Goal: Task Accomplishment & Management: Complete application form

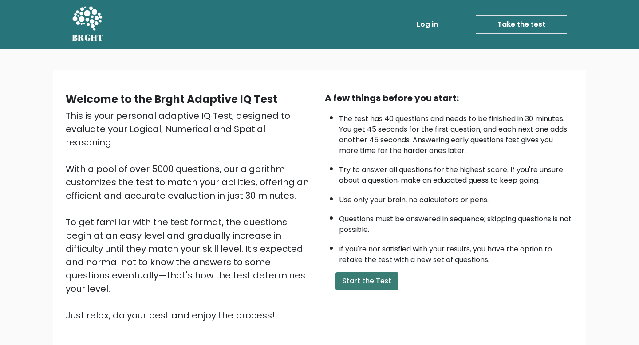
click at [359, 273] on button "Start the Test" at bounding box center [367, 282] width 63 height 18
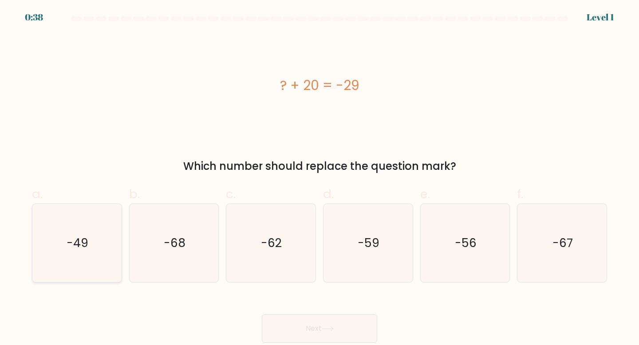
click at [69, 232] on icon "-49" at bounding box center [77, 243] width 79 height 79
click at [320, 178] on input "a. -49" at bounding box center [320, 176] width 0 height 6
radio input "true"
click at [320, 331] on button "Next" at bounding box center [319, 329] width 115 height 28
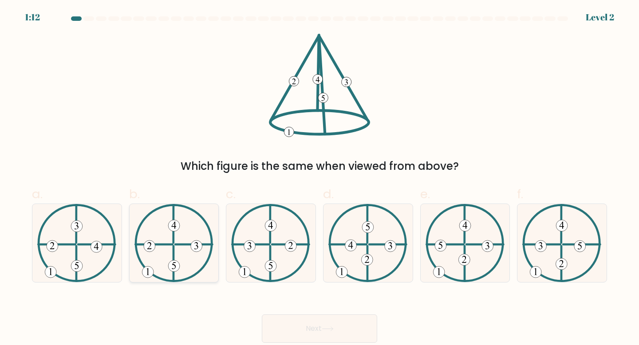
click at [163, 247] on icon at bounding box center [173, 243] width 79 height 79
click at [320, 178] on input "b." at bounding box center [320, 176] width 0 height 6
radio input "true"
click at [327, 329] on icon at bounding box center [327, 329] width 11 height 4
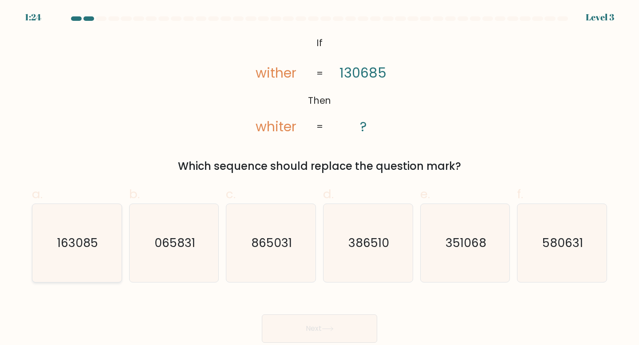
click at [95, 243] on text "163085" at bounding box center [77, 243] width 41 height 16
click at [320, 178] on input "a. 163085" at bounding box center [320, 176] width 0 height 6
radio input "true"
click at [289, 330] on button "Next" at bounding box center [319, 329] width 115 height 28
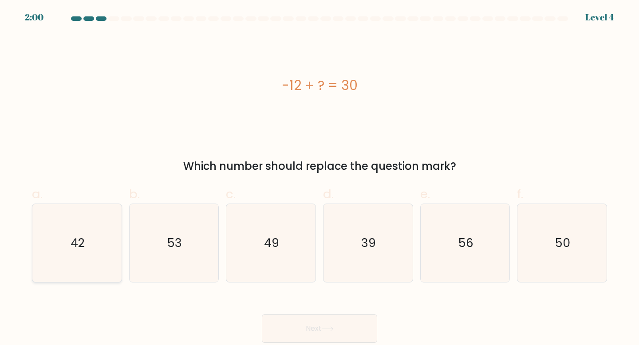
click at [83, 254] on icon "42" at bounding box center [77, 243] width 79 height 79
click at [320, 178] on input "a. 42" at bounding box center [320, 176] width 0 height 6
radio input "true"
click at [273, 324] on button "Next" at bounding box center [319, 329] width 115 height 28
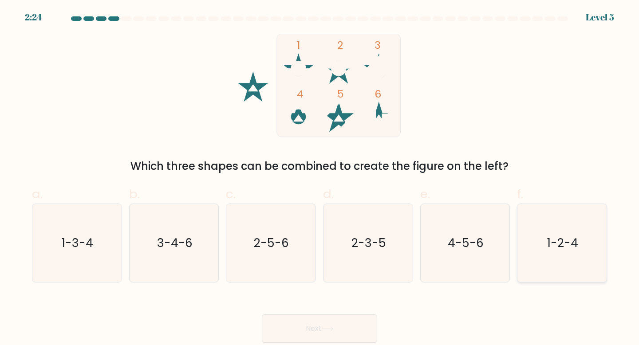
click at [561, 235] on text "1-2-4" at bounding box center [562, 243] width 31 height 16
click at [320, 178] on input "f. 1-2-4" at bounding box center [320, 176] width 0 height 6
radio input "true"
click at [347, 323] on button "Next" at bounding box center [319, 329] width 115 height 28
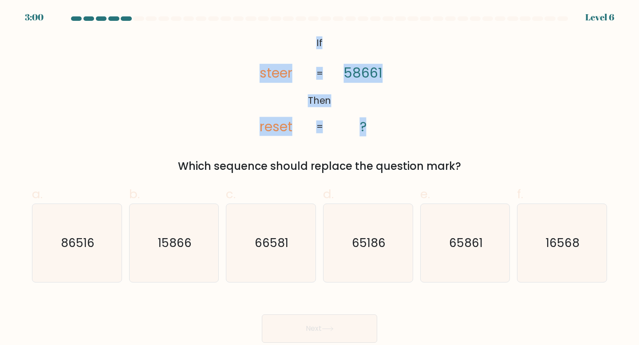
drag, startPoint x: 313, startPoint y: 41, endPoint x: 384, endPoint y: 139, distance: 121.7
click at [384, 139] on div "@import url('https://fonts.googleapis.com/css?family=Abril+Fatface:400,100,100i…" at bounding box center [320, 104] width 586 height 141
copy div "If Then steer reset 58661 ? = ="
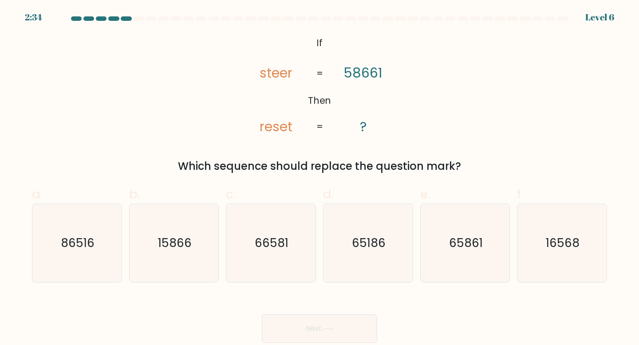
click at [503, 115] on div "@import url('https://fonts.googleapis.com/css?family=Abril+Fatface:400,100,100i…" at bounding box center [320, 104] width 586 height 141
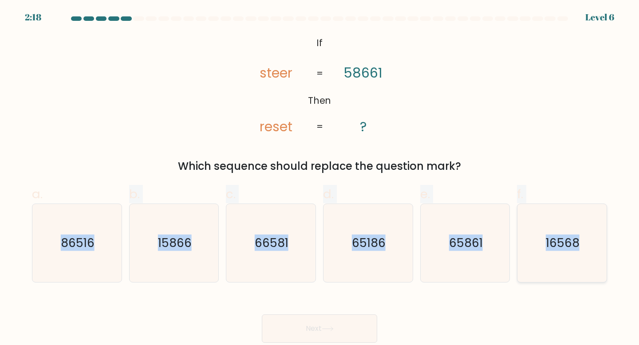
drag, startPoint x: 51, startPoint y: 232, endPoint x: 580, endPoint y: 239, distance: 529.6
click at [580, 239] on div "a. 86516 b. 15866" at bounding box center [319, 230] width 582 height 105
copy div "86516 b. 15866 c. 66581 d. 65186 e. 65861 f. 16568"
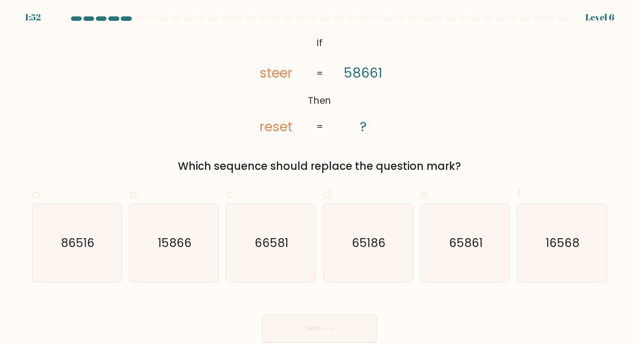
click at [152, 120] on div "@import url('https://fonts.googleapis.com/css?family=Abril+Fatface:400,100,100i…" at bounding box center [320, 104] width 586 height 141
click at [452, 231] on icon "65861" at bounding box center [465, 243] width 79 height 79
click at [320, 178] on input "e. 65861" at bounding box center [320, 176] width 0 height 6
radio input "true"
click at [314, 331] on button "Next" at bounding box center [319, 329] width 115 height 28
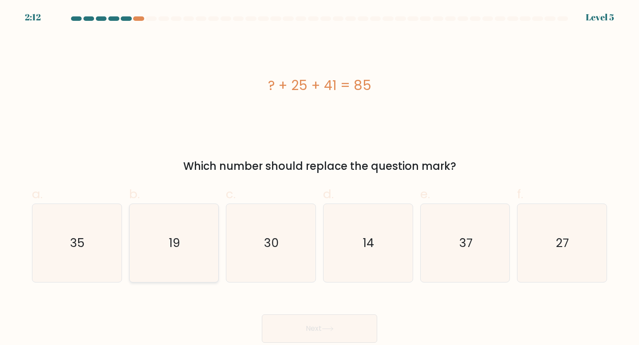
click at [178, 238] on text "19" at bounding box center [174, 243] width 11 height 16
click at [320, 178] on input "b. 19" at bounding box center [320, 176] width 0 height 6
radio input "true"
click at [277, 325] on button "Next" at bounding box center [319, 329] width 115 height 28
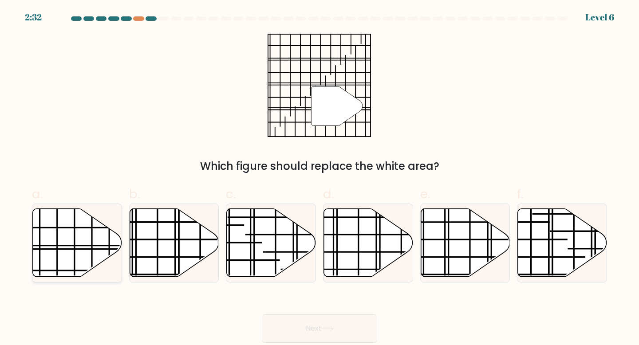
click at [76, 239] on icon at bounding box center [77, 243] width 89 height 68
click at [320, 178] on input "a." at bounding box center [320, 176] width 0 height 6
radio input "true"
click at [287, 327] on button "Next" at bounding box center [319, 329] width 115 height 28
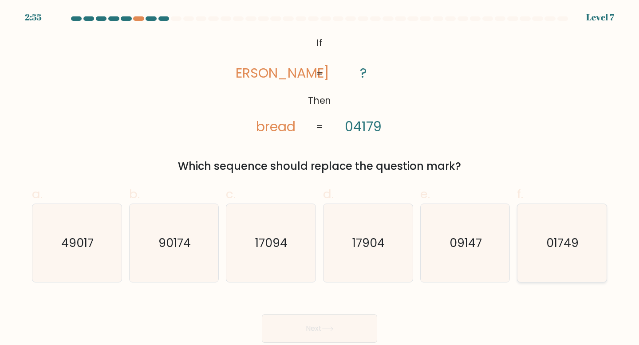
click at [545, 231] on icon "01749" at bounding box center [562, 243] width 79 height 79
click at [320, 178] on input "f. 01749" at bounding box center [320, 176] width 0 height 6
radio input "true"
click at [334, 333] on button "Next" at bounding box center [319, 329] width 115 height 28
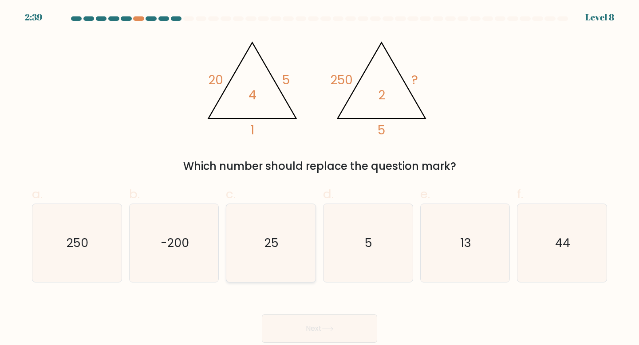
click at [277, 218] on icon "25" at bounding box center [271, 243] width 79 height 79
click at [320, 178] on input "c. 25" at bounding box center [320, 176] width 0 height 6
radio input "true"
click at [324, 319] on button "Next" at bounding box center [319, 329] width 115 height 28
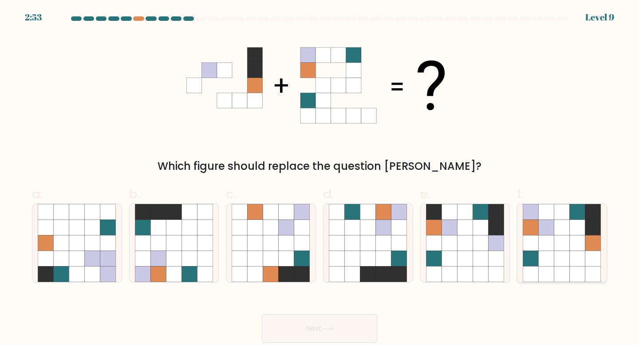
click at [576, 253] on icon at bounding box center [578, 259] width 16 height 16
click at [320, 178] on input "f." at bounding box center [320, 176] width 0 height 6
radio input "true"
click at [312, 330] on button "Next" at bounding box center [319, 329] width 115 height 28
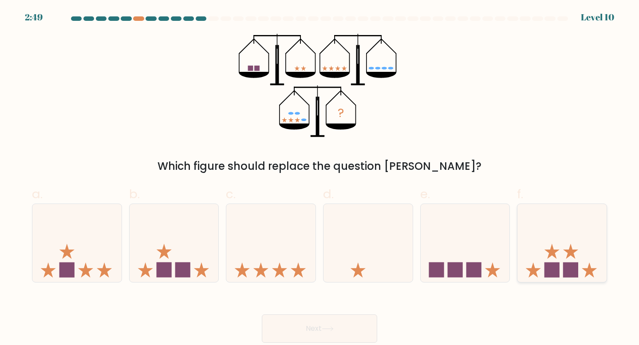
click at [550, 261] on icon at bounding box center [562, 243] width 89 height 74
click at [320, 178] on input "f." at bounding box center [320, 176] width 0 height 6
radio input "true"
click at [355, 323] on button "Next" at bounding box center [319, 329] width 115 height 28
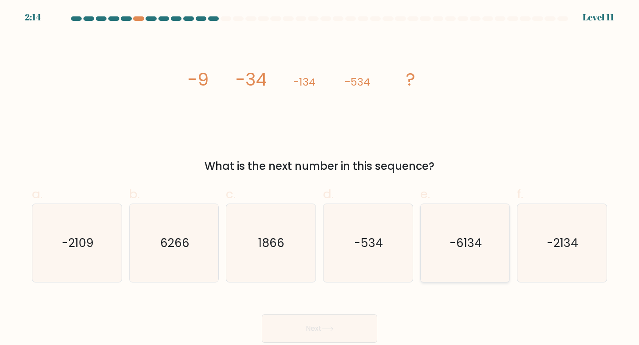
click at [479, 257] on icon "-6134" at bounding box center [465, 243] width 79 height 79
click at [320, 178] on input "e. -6134" at bounding box center [320, 176] width 0 height 6
radio input "true"
click at [315, 324] on button "Next" at bounding box center [319, 329] width 115 height 28
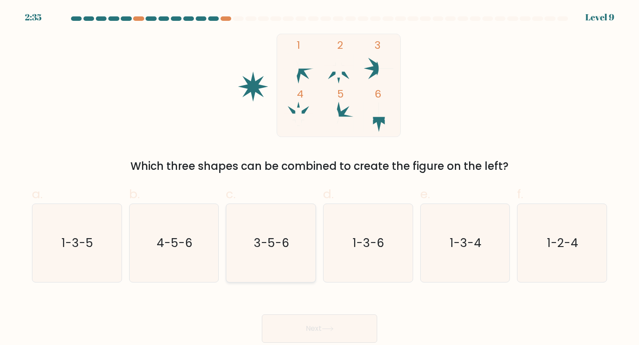
click at [256, 262] on icon "3-5-6" at bounding box center [271, 243] width 79 height 79
click at [320, 178] on input "c. 3-5-6" at bounding box center [320, 176] width 0 height 6
radio input "true"
click at [302, 333] on button "Next" at bounding box center [319, 329] width 115 height 28
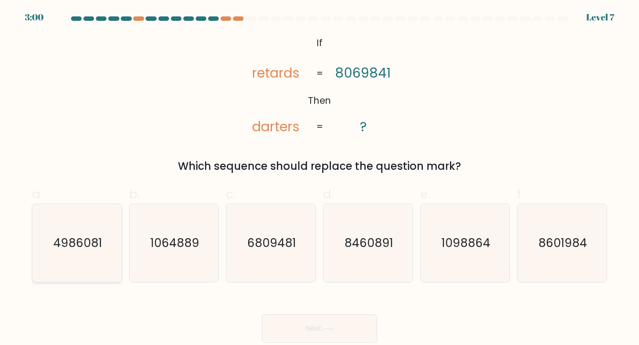
click at [92, 247] on text "4986081" at bounding box center [77, 243] width 49 height 16
click at [320, 178] on input "a. 4986081" at bounding box center [320, 176] width 0 height 6
radio input "true"
click at [312, 327] on button "Next" at bounding box center [319, 329] width 115 height 28
click at [326, 333] on button "Next" at bounding box center [319, 329] width 115 height 28
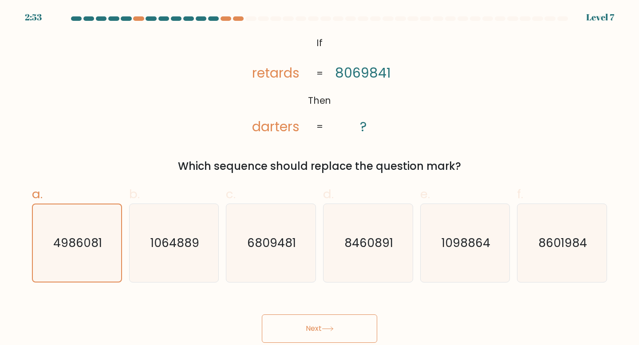
click at [296, 333] on button "Next" at bounding box center [319, 329] width 115 height 28
click at [297, 329] on button "Next" at bounding box center [319, 329] width 115 height 28
click at [89, 235] on text "4986081" at bounding box center [77, 243] width 49 height 16
click at [320, 178] on input "a. 4986081" at bounding box center [320, 176] width 0 height 6
click at [188, 272] on icon "1064889" at bounding box center [174, 243] width 79 height 79
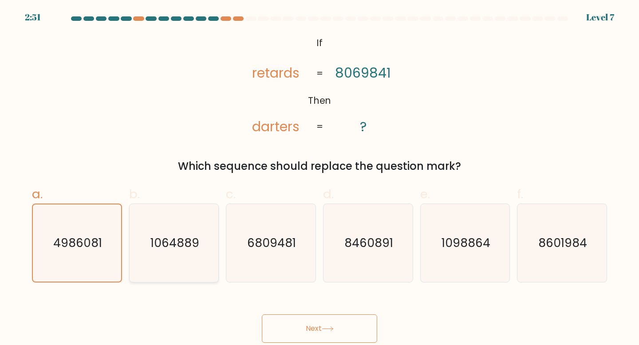
click at [320, 178] on input "b. 1064889" at bounding box center [320, 176] width 0 height 6
radio input "true"
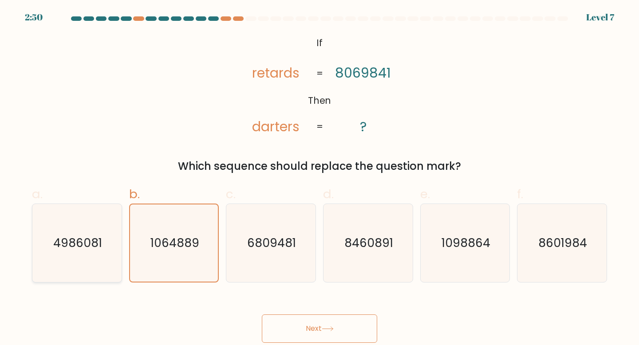
click at [83, 269] on icon "4986081" at bounding box center [77, 243] width 79 height 79
click at [320, 178] on input "a. 4986081" at bounding box center [320, 176] width 0 height 6
radio input "true"
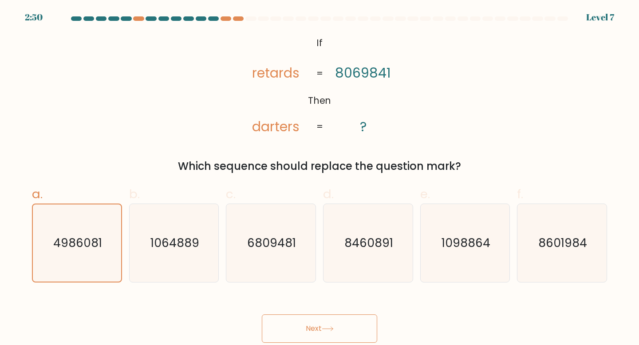
click at [326, 329] on icon at bounding box center [327, 329] width 11 height 4
click at [328, 327] on icon at bounding box center [328, 329] width 12 height 5
click at [412, 258] on div "8460891" at bounding box center [368, 243] width 90 height 79
click at [320, 178] on input "d. 8460891" at bounding box center [320, 176] width 0 height 6
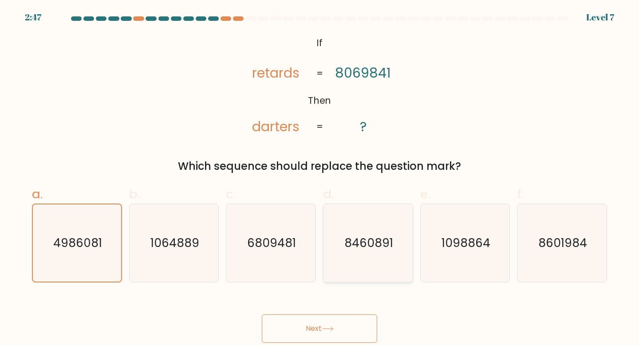
radio input "true"
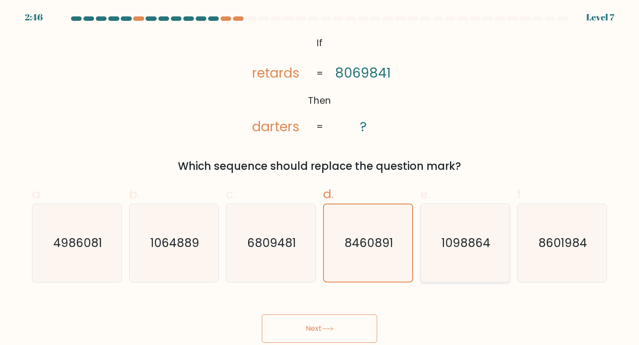
click at [451, 259] on icon "1098864" at bounding box center [465, 243] width 79 height 79
click at [320, 178] on input "e. 1098864" at bounding box center [320, 176] width 0 height 6
radio input "true"
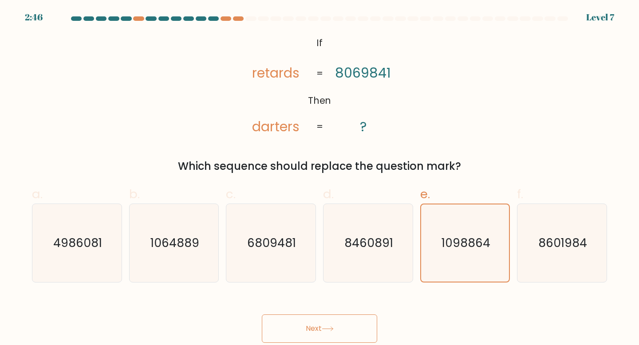
click at [322, 345] on body "2:46 Level 7 If" at bounding box center [319, 172] width 639 height 345
click at [311, 331] on button "Next" at bounding box center [319, 329] width 115 height 28
click at [75, 244] on text "4986081" at bounding box center [77, 243] width 49 height 16
click at [320, 178] on input "a. 4986081" at bounding box center [320, 176] width 0 height 6
radio input "true"
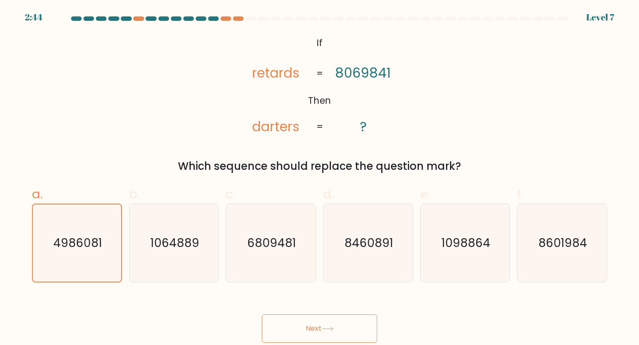
click at [288, 330] on button "Next" at bounding box center [319, 329] width 115 height 28
click at [313, 332] on button "Next" at bounding box center [319, 329] width 115 height 28
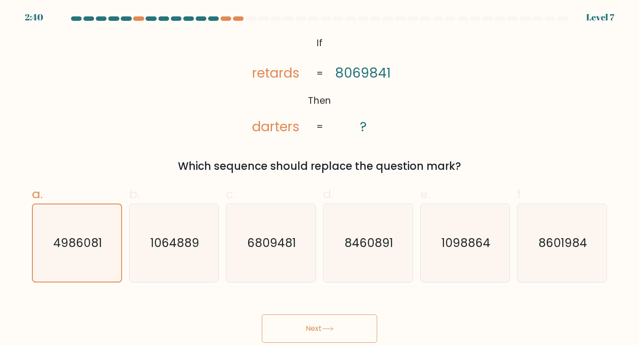
click at [313, 332] on button "Next" at bounding box center [319, 329] width 115 height 28
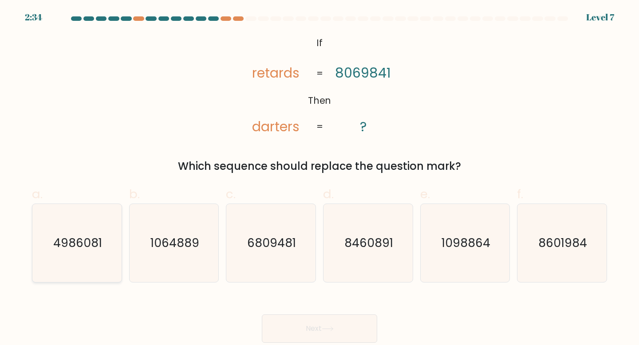
click at [81, 252] on icon "4986081" at bounding box center [77, 243] width 79 height 79
click at [320, 178] on input "a. 4986081" at bounding box center [320, 176] width 0 height 6
radio input "true"
click at [336, 336] on button "Next" at bounding box center [319, 329] width 115 height 28
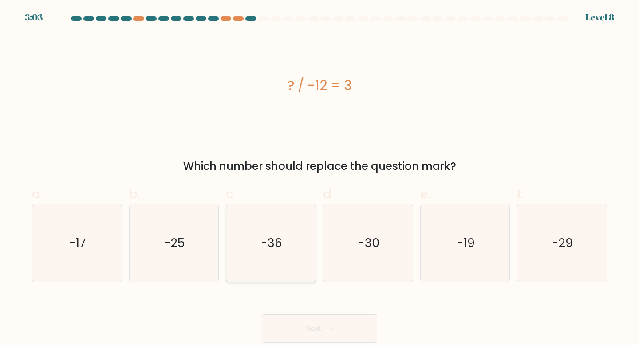
click at [285, 252] on icon "-36" at bounding box center [271, 243] width 79 height 79
click at [320, 178] on input "c. -36" at bounding box center [320, 176] width 0 height 6
radio input "true"
click at [309, 343] on body "3:02 Level 8 a." at bounding box center [319, 172] width 639 height 345
click at [303, 324] on button "Next" at bounding box center [319, 329] width 115 height 28
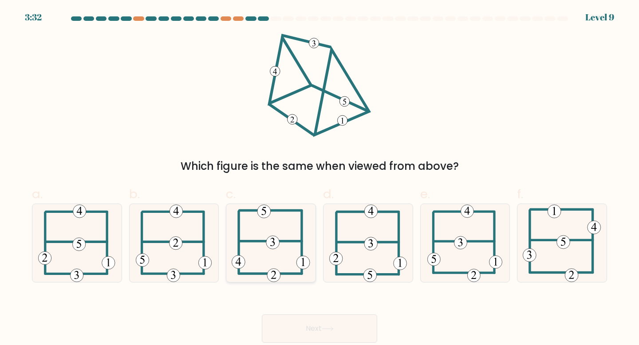
click at [286, 249] on icon at bounding box center [271, 243] width 79 height 79
click at [320, 178] on input "c." at bounding box center [320, 176] width 0 height 6
radio input "true"
click at [309, 322] on button "Next" at bounding box center [319, 329] width 115 height 28
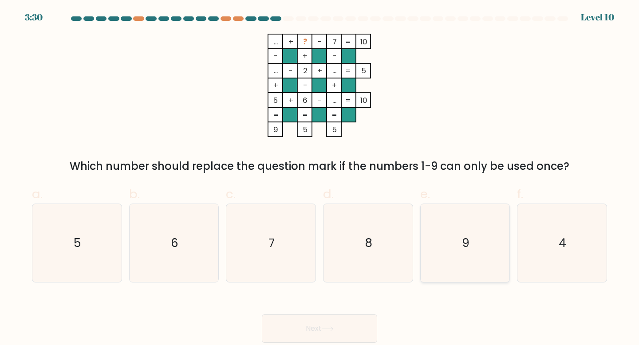
click at [472, 257] on icon "9" at bounding box center [465, 243] width 79 height 79
click at [320, 178] on input "e. 9" at bounding box center [320, 176] width 0 height 6
radio input "true"
click at [343, 315] on button "Next" at bounding box center [319, 329] width 115 height 28
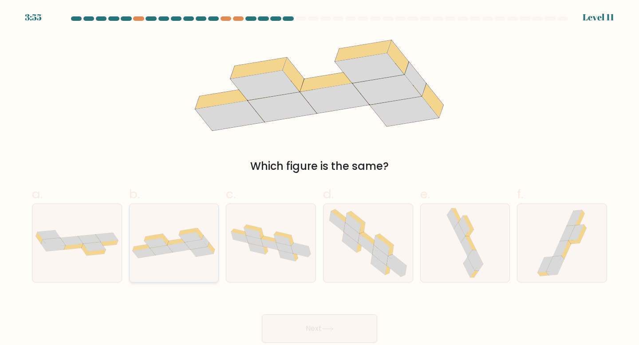
click at [192, 214] on div at bounding box center [174, 243] width 90 height 79
click at [320, 178] on input "b." at bounding box center [320, 176] width 0 height 6
radio input "true"
click at [324, 329] on icon at bounding box center [328, 329] width 12 height 5
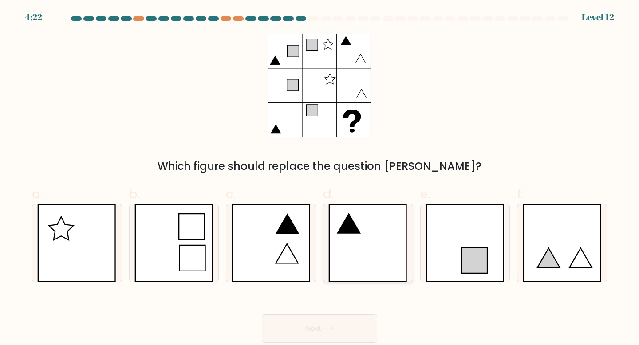
click at [363, 243] on icon at bounding box center [367, 243] width 79 height 79
click at [320, 178] on input "d." at bounding box center [320, 176] width 0 height 6
radio input "true"
click at [305, 337] on button "Next" at bounding box center [319, 329] width 115 height 28
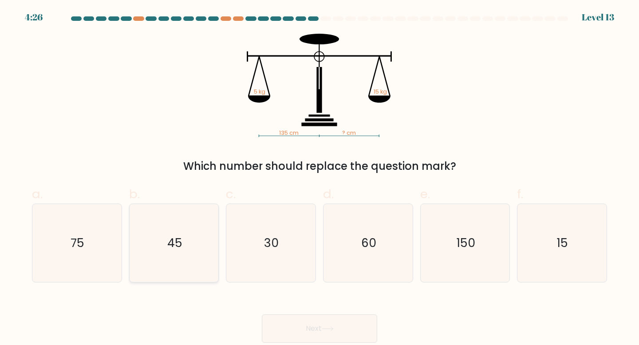
click at [186, 251] on icon "45" at bounding box center [174, 243] width 79 height 79
click at [320, 178] on input "b. 45" at bounding box center [320, 176] width 0 height 6
radio input "true"
click at [308, 331] on button "Next" at bounding box center [319, 329] width 115 height 28
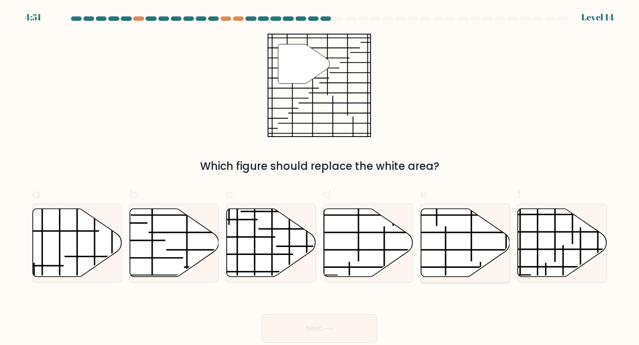
click at [466, 235] on icon at bounding box center [465, 243] width 89 height 68
click at [320, 178] on input "e." at bounding box center [320, 176] width 0 height 6
radio input "true"
click at [305, 323] on button "Next" at bounding box center [319, 329] width 115 height 28
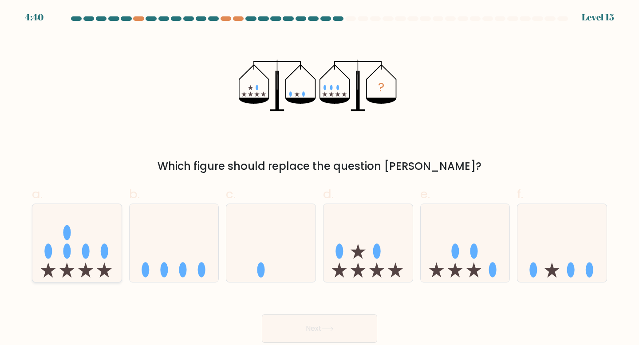
click at [78, 253] on icon at bounding box center [76, 243] width 89 height 74
click at [320, 178] on input "a." at bounding box center [320, 176] width 0 height 6
radio input "true"
click at [352, 325] on button "Next" at bounding box center [319, 329] width 115 height 28
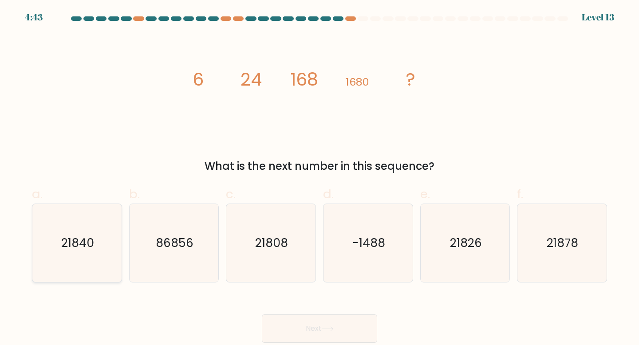
click at [81, 234] on icon "21840" at bounding box center [77, 243] width 79 height 79
click at [320, 178] on input "a. 21840" at bounding box center [320, 176] width 0 height 6
radio input "true"
click at [336, 329] on button "Next" at bounding box center [319, 329] width 115 height 28
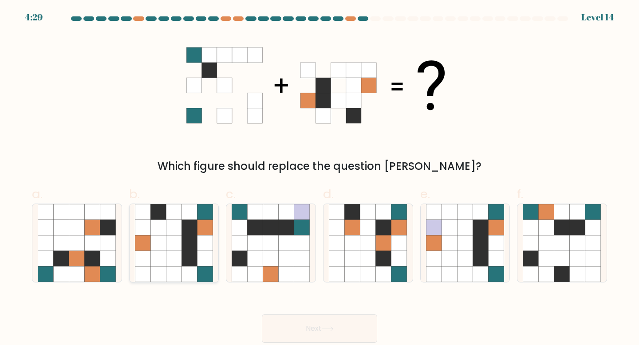
click at [172, 233] on icon at bounding box center [174, 228] width 16 height 16
click at [320, 178] on input "b." at bounding box center [320, 176] width 0 height 6
radio input "true"
click at [325, 340] on button "Next" at bounding box center [319, 329] width 115 height 28
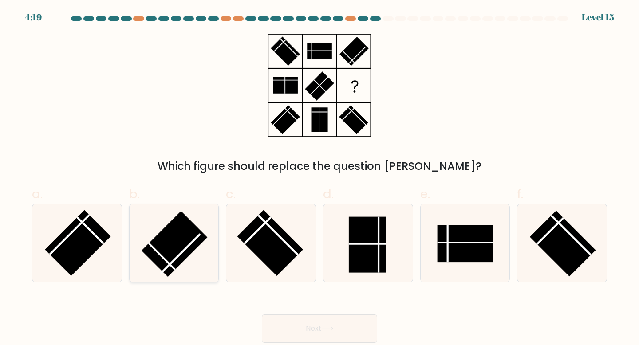
click at [153, 255] on rect at bounding box center [175, 244] width 66 height 66
click at [320, 178] on input "b." at bounding box center [320, 176] width 0 height 6
radio input "true"
click at [298, 327] on button "Next" at bounding box center [319, 329] width 115 height 28
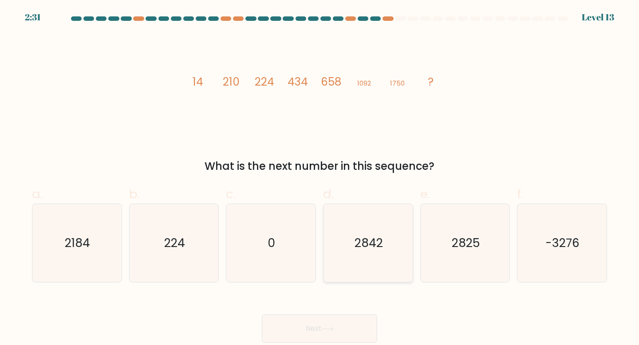
click at [361, 259] on icon "2842" at bounding box center [368, 243] width 79 height 79
click at [320, 178] on input "d. 2842" at bounding box center [320, 176] width 0 height 6
radio input "true"
click at [313, 324] on button "Next" at bounding box center [319, 329] width 115 height 28
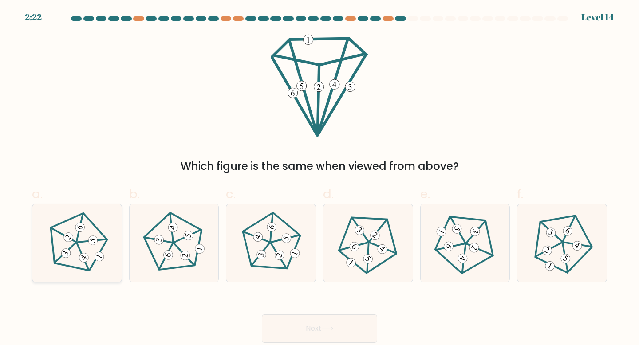
click at [75, 249] on icon at bounding box center [77, 243] width 63 height 63
click at [320, 178] on input "a." at bounding box center [320, 176] width 0 height 6
radio input "true"
click at [340, 337] on button "Next" at bounding box center [319, 329] width 115 height 28
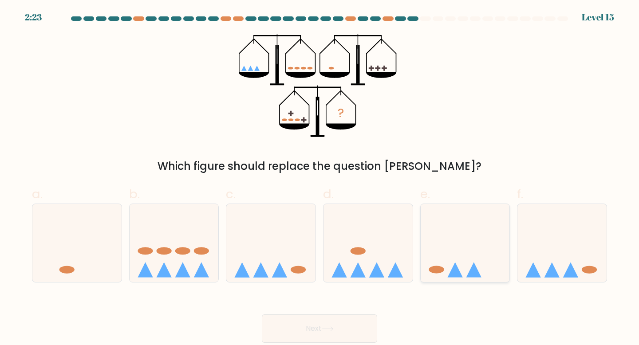
click at [459, 240] on icon at bounding box center [465, 243] width 89 height 74
click at [320, 178] on input "e." at bounding box center [320, 176] width 0 height 6
radio input "true"
click at [335, 326] on button "Next" at bounding box center [319, 329] width 115 height 28
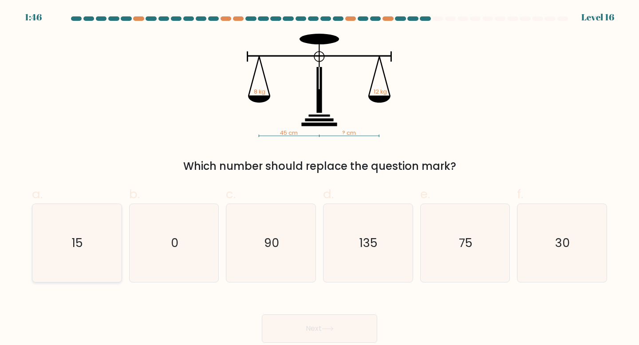
click at [97, 227] on icon "15" at bounding box center [77, 243] width 79 height 79
click at [320, 178] on input "a. 15" at bounding box center [320, 176] width 0 height 6
radio input "true"
click at [309, 333] on button "Next" at bounding box center [319, 329] width 115 height 28
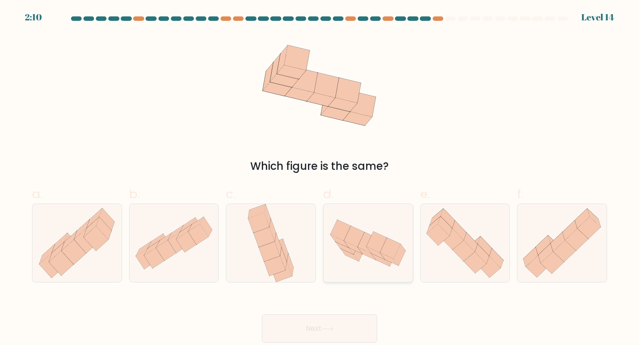
click at [368, 241] on icon at bounding box center [368, 243] width 20 height 21
click at [320, 178] on input "d." at bounding box center [320, 176] width 0 height 6
radio input "true"
click at [313, 332] on button "Next" at bounding box center [319, 329] width 115 height 28
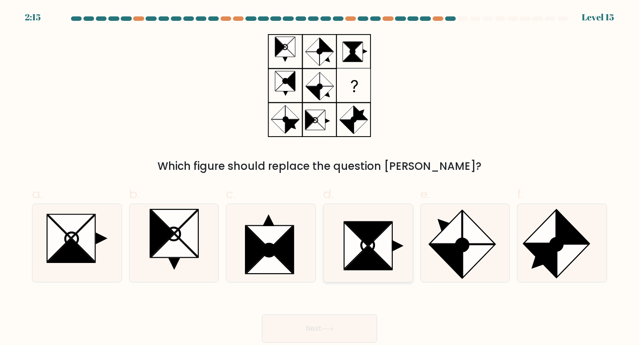
click at [365, 244] on icon at bounding box center [356, 245] width 24 height 47
click at [320, 178] on input "d." at bounding box center [320, 176] width 0 height 6
radio input "true"
click at [303, 327] on button "Next" at bounding box center [319, 329] width 115 height 28
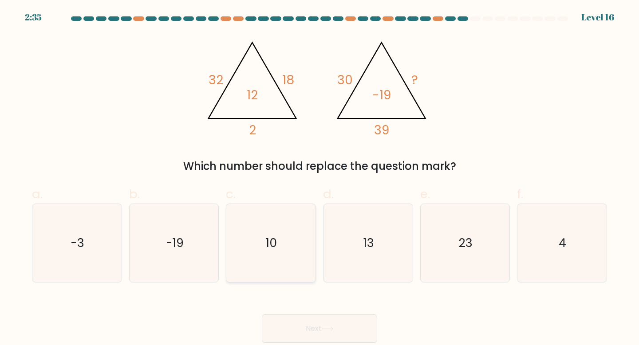
click at [288, 247] on icon "10" at bounding box center [271, 243] width 79 height 79
click at [320, 178] on input "c. 10" at bounding box center [320, 176] width 0 height 6
radio input "true"
click at [354, 320] on button "Next" at bounding box center [319, 329] width 115 height 28
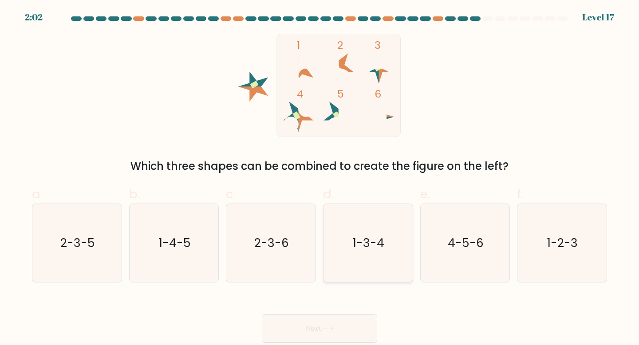
click at [386, 242] on icon "1-3-4" at bounding box center [368, 243] width 79 height 79
click at [320, 178] on input "d. 1-3-4" at bounding box center [320, 176] width 0 height 6
radio input "true"
click at [349, 325] on button "Next" at bounding box center [319, 329] width 115 height 28
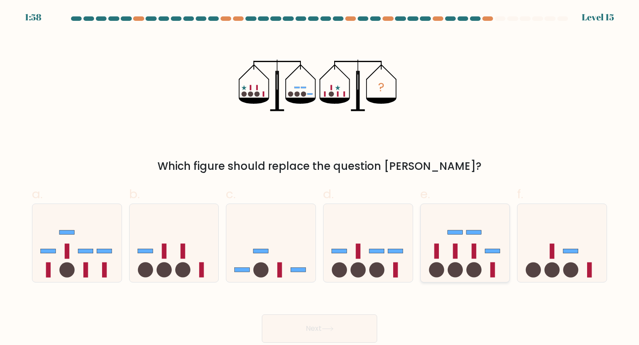
click at [457, 248] on rect at bounding box center [455, 251] width 5 height 15
click at [320, 178] on input "e." at bounding box center [320, 176] width 0 height 6
radio input "true"
click at [299, 335] on button "Next" at bounding box center [319, 329] width 115 height 28
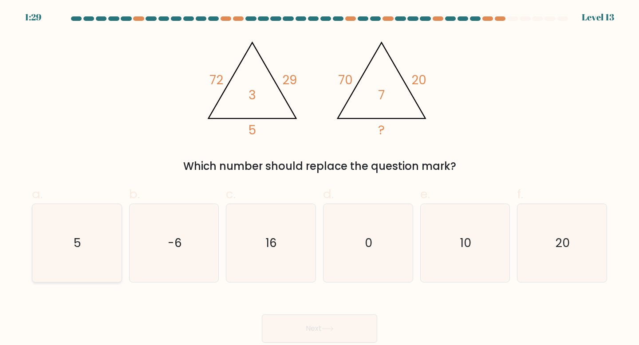
click at [76, 262] on icon "5" at bounding box center [77, 243] width 79 height 79
click at [320, 178] on input "a. 5" at bounding box center [320, 176] width 0 height 6
radio input "true"
click at [464, 248] on text "10" at bounding box center [465, 243] width 11 height 16
click at [320, 178] on input "e. 10" at bounding box center [320, 176] width 0 height 6
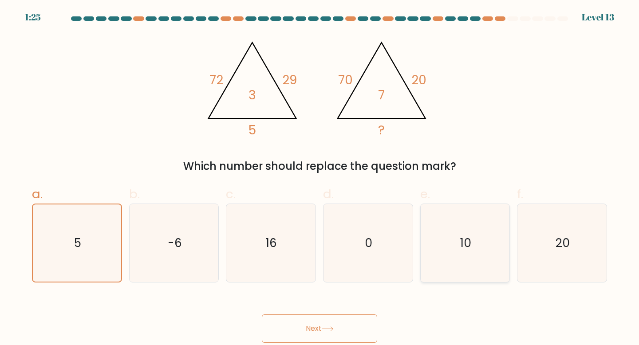
radio input "true"
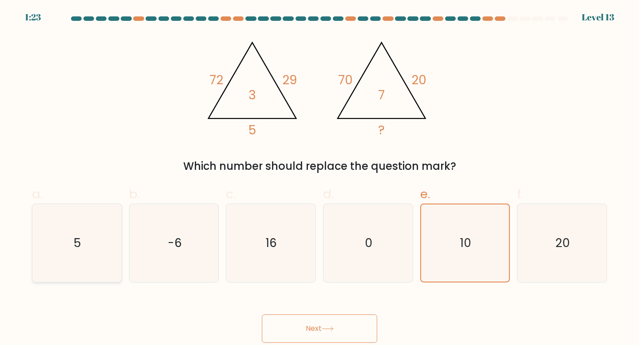
click at [65, 250] on icon "5" at bounding box center [77, 243] width 79 height 79
click at [320, 178] on input "a. 5" at bounding box center [320, 176] width 0 height 6
radio input "true"
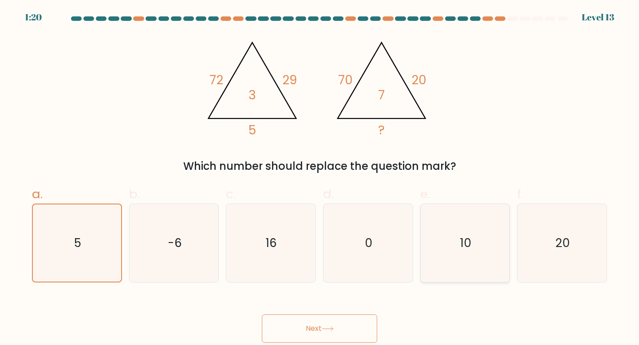
click at [464, 222] on icon "10" at bounding box center [465, 243] width 79 height 79
click at [320, 178] on input "e. 10" at bounding box center [320, 176] width 0 height 6
radio input "true"
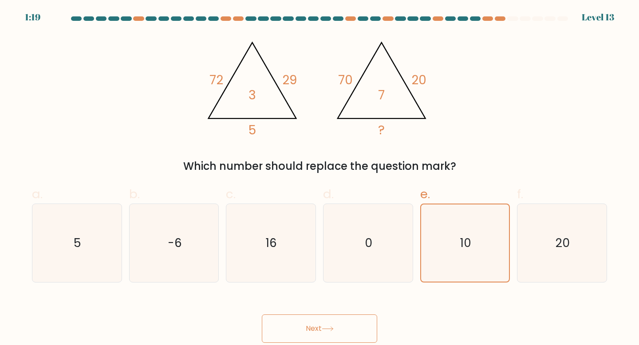
click at [334, 331] on icon at bounding box center [328, 329] width 12 height 5
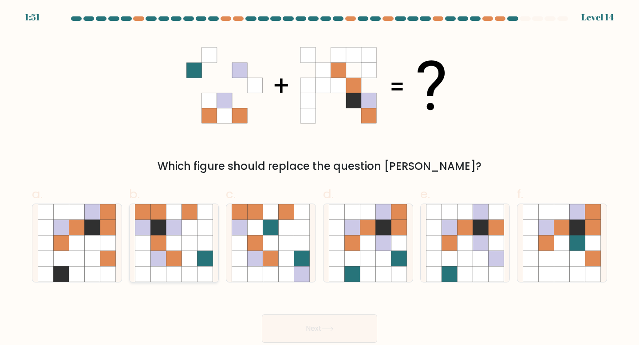
click at [174, 237] on icon at bounding box center [174, 243] width 16 height 16
click at [320, 178] on input "b." at bounding box center [320, 176] width 0 height 6
radio input "true"
click at [298, 325] on button "Next" at bounding box center [319, 329] width 115 height 28
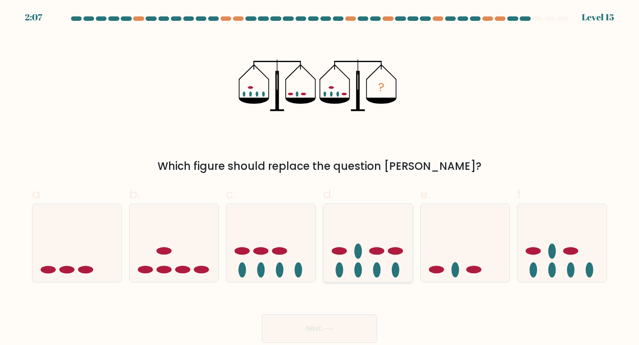
click at [363, 243] on icon at bounding box center [368, 243] width 89 height 74
click at [320, 178] on input "d." at bounding box center [320, 176] width 0 height 6
radio input "true"
click at [328, 332] on icon at bounding box center [328, 329] width 12 height 5
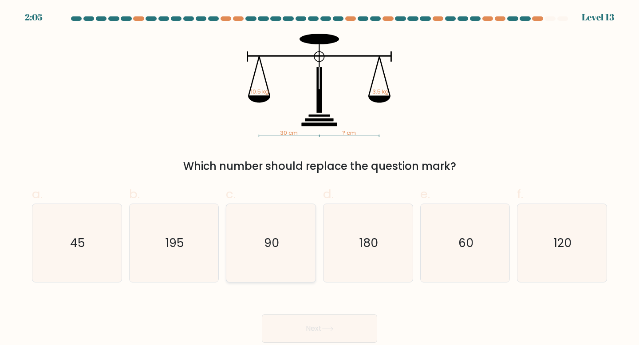
click at [263, 245] on icon "90" at bounding box center [271, 243] width 79 height 79
click at [320, 178] on input "c. 90" at bounding box center [320, 176] width 0 height 6
radio input "true"
click at [300, 331] on button "Next" at bounding box center [319, 329] width 115 height 28
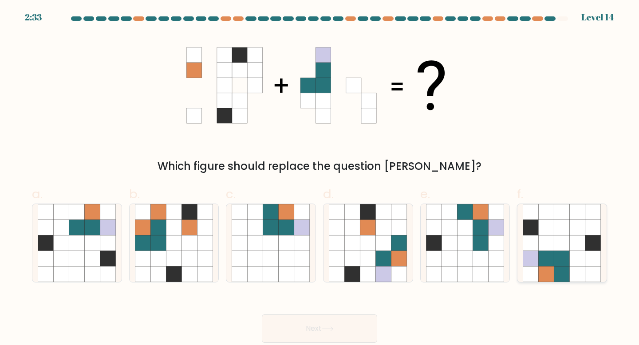
click at [546, 236] on icon at bounding box center [547, 243] width 16 height 16
click at [320, 178] on input "f." at bounding box center [320, 176] width 0 height 6
radio input "true"
click at [313, 332] on button "Next" at bounding box center [319, 329] width 115 height 28
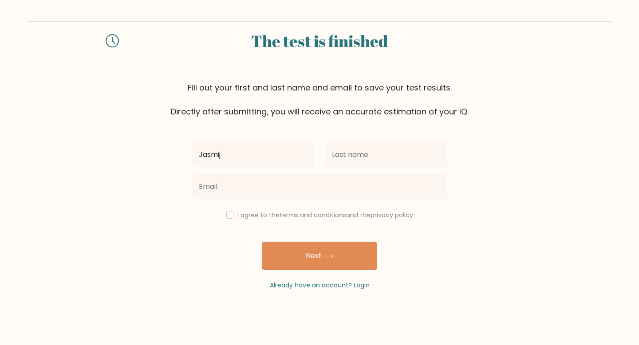
type input "Jasmijn"
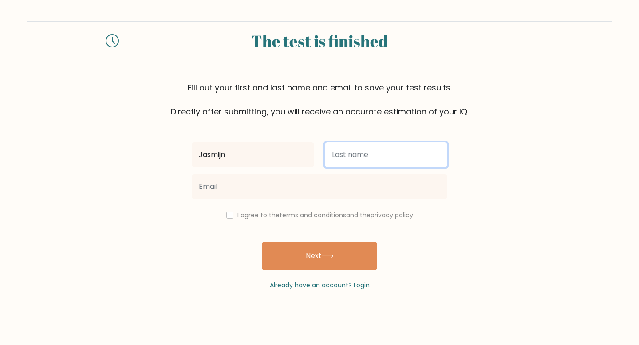
click at [360, 157] on input "text" at bounding box center [386, 154] width 123 height 25
type input "Bloemers"
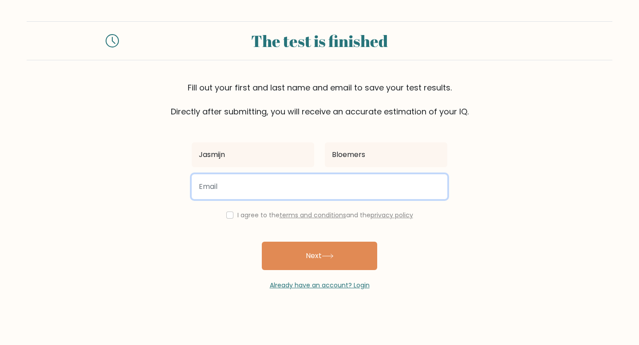
click at [319, 180] on input "email" at bounding box center [320, 186] width 256 height 25
type input "jasmijn@bloemers.org"
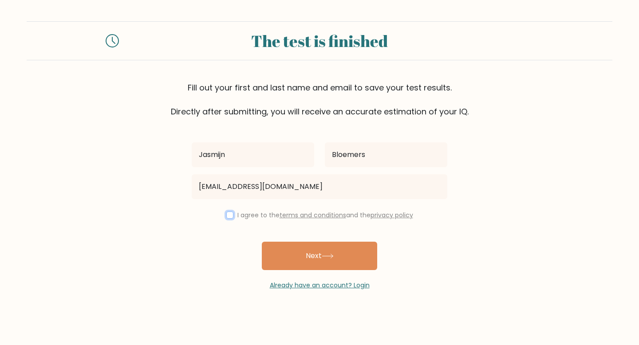
click at [228, 218] on input "checkbox" at bounding box center [229, 215] width 7 height 7
checkbox input "true"
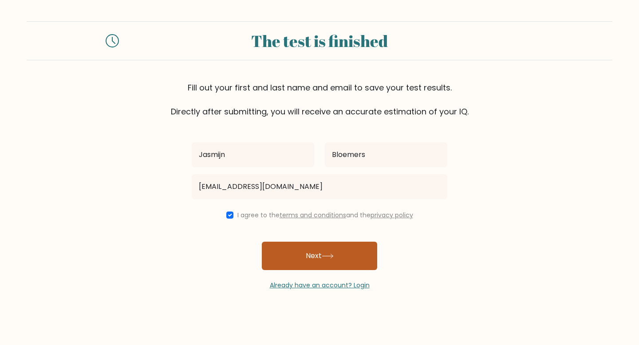
click at [309, 259] on button "Next" at bounding box center [319, 256] width 115 height 28
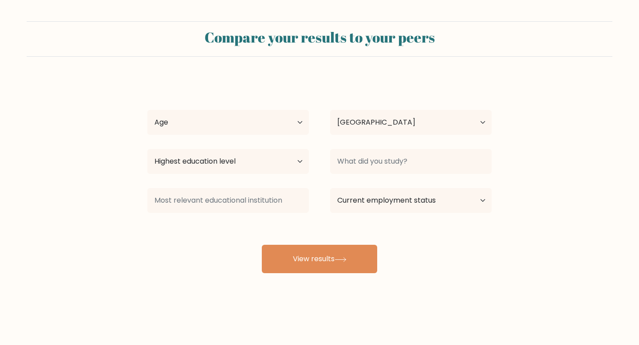
select select "NL"
click at [241, 128] on select "Age Under [DEMOGRAPHIC_DATA] [DEMOGRAPHIC_DATA] [DEMOGRAPHIC_DATA] [DEMOGRAPHIC…" at bounding box center [228, 122] width 162 height 25
select select "25_34"
click at [147, 110] on select "Age Under [DEMOGRAPHIC_DATA] [DEMOGRAPHIC_DATA] [DEMOGRAPHIC_DATA] [DEMOGRAPHIC…" at bounding box center [228, 122] width 162 height 25
click at [232, 162] on select "Highest education level No schooling Primary Lower Secondary Upper Secondary Oc…" at bounding box center [228, 161] width 162 height 25
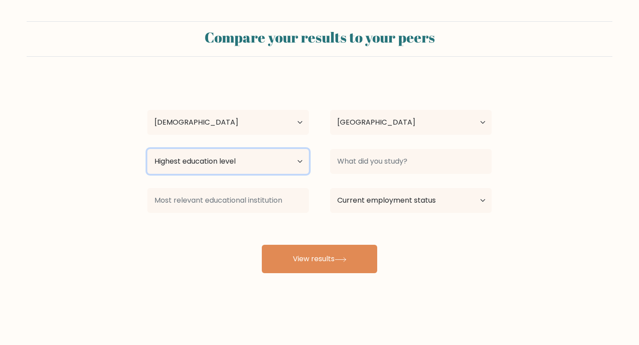
select select "masters_degree"
click at [147, 149] on select "Highest education level No schooling Primary Lower Secondary Upper Secondary Oc…" at bounding box center [228, 161] width 162 height 25
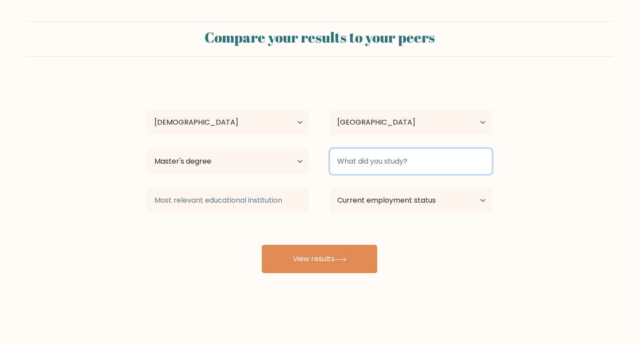
click at [379, 162] on input at bounding box center [411, 161] width 162 height 25
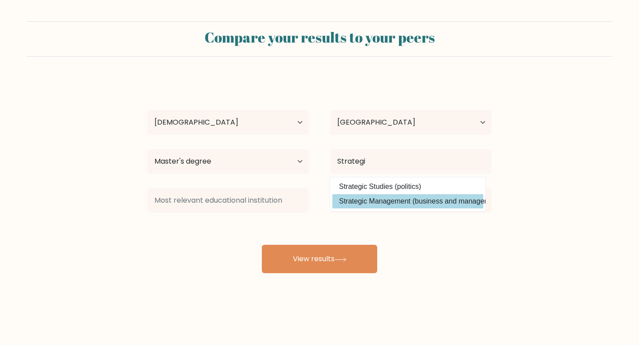
click at [396, 197] on option "Strategic Management (business and management)" at bounding box center [407, 201] width 151 height 14
type input "Strategic Management"
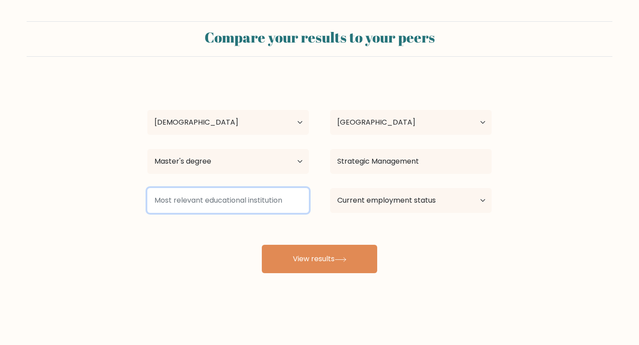
click at [252, 200] on input at bounding box center [228, 200] width 162 height 25
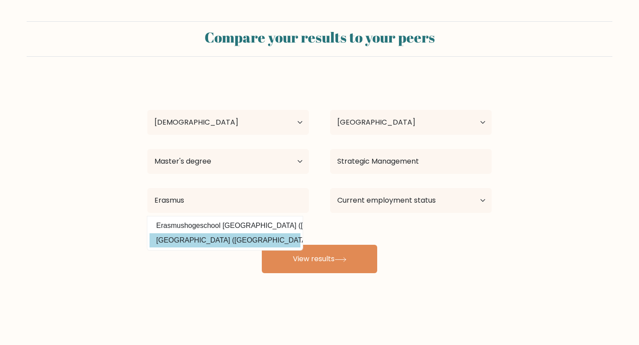
click at [265, 238] on option "Erasmus Universiteit Rotterdam (Netherlands)" at bounding box center [225, 240] width 151 height 14
type input "[GEOGRAPHIC_DATA]"
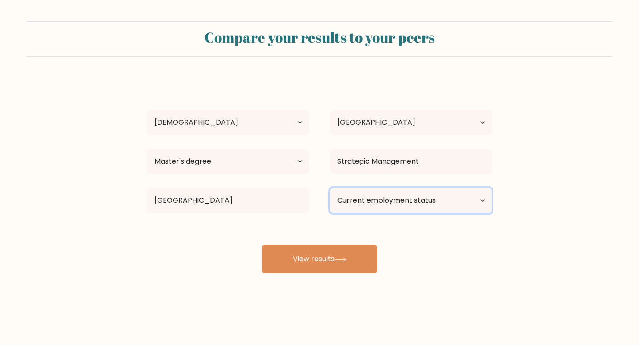
click at [360, 194] on select "Current employment status Employed Student Retired Other / prefer not to answer" at bounding box center [411, 200] width 162 height 25
select select "employed"
click at [330, 188] on select "Current employment status Employed Student Retired Other / prefer not to answer" at bounding box center [411, 200] width 162 height 25
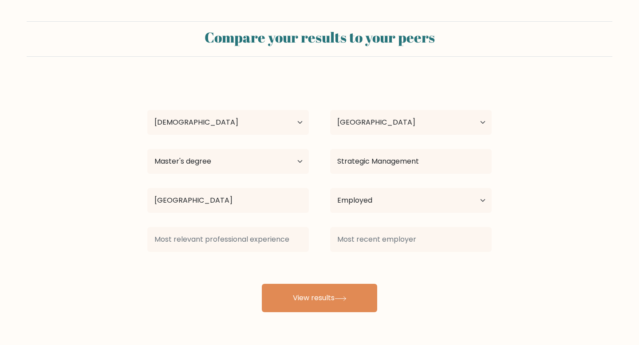
drag, startPoint x: 324, startPoint y: 247, endPoint x: 320, endPoint y: 251, distance: 6.0
click at [320, 251] on div at bounding box center [411, 240] width 183 height 32
click at [196, 269] on div "Jasmijn Bloemers Age Under 18 years old 18-24 years old 25-34 years old 35-44 y…" at bounding box center [319, 195] width 355 height 234
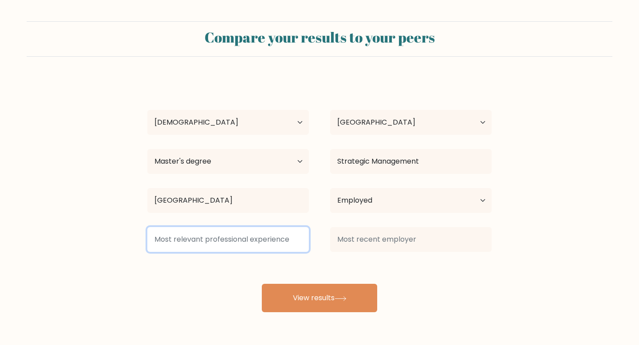
click at [231, 237] on input at bounding box center [228, 239] width 162 height 25
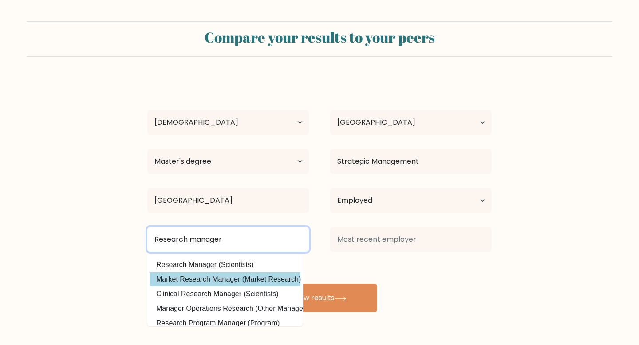
type input "Research manager"
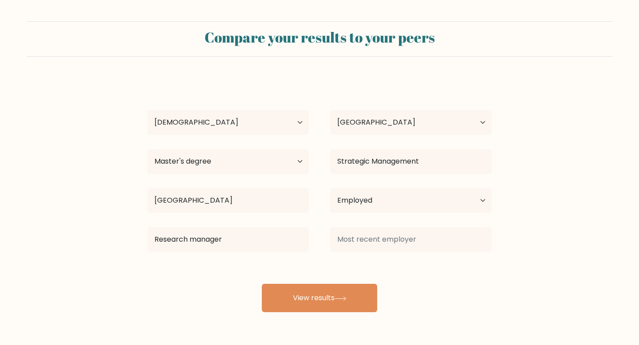
click at [222, 277] on div "Jasmijn Bloemers Age Under 18 years old 18-24 years old 25-34 years old 35-44 y…" at bounding box center [319, 195] width 355 height 234
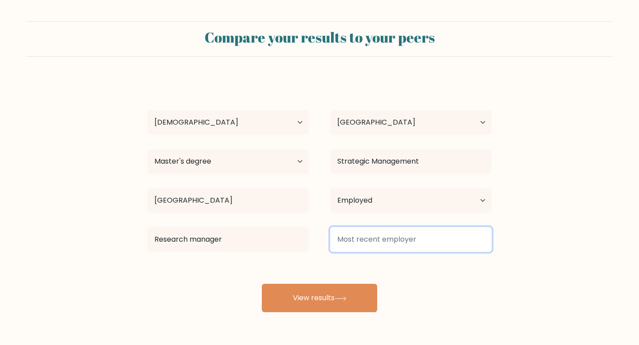
click at [405, 238] on input at bounding box center [411, 239] width 162 height 25
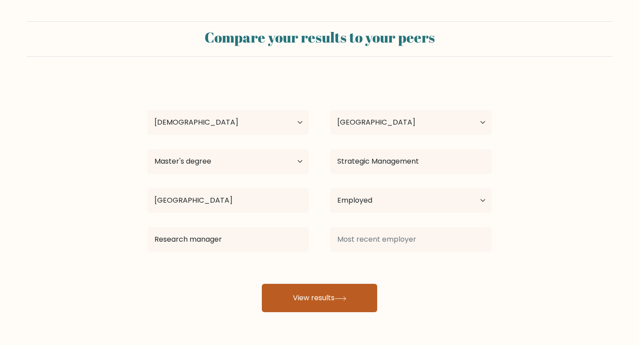
click at [339, 286] on button "View results" at bounding box center [319, 298] width 115 height 28
click at [351, 298] on button "View results" at bounding box center [319, 298] width 115 height 28
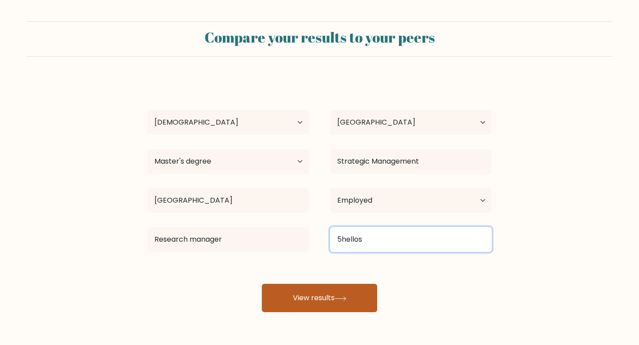
type input "5hellos"
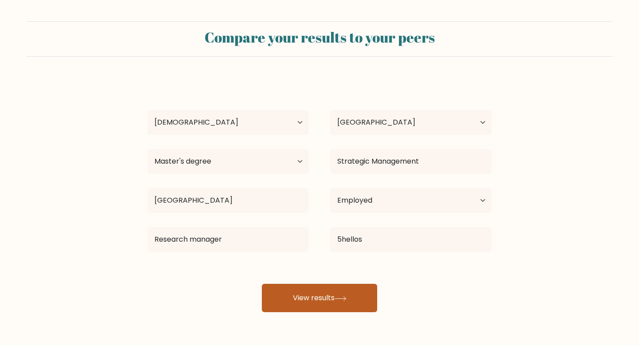
click at [299, 301] on button "View results" at bounding box center [319, 298] width 115 height 28
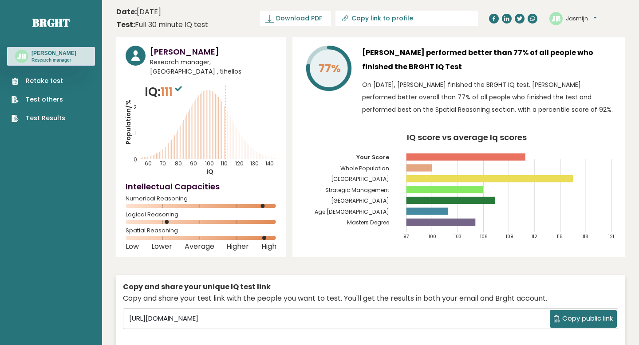
click at [180, 91] on icon at bounding box center [178, 88] width 7 height 5
click at [158, 93] on p "IQ: 111" at bounding box center [165, 92] width 40 height 18
click at [196, 131] on icon "Population/% IQ 0 1 2 60 70 80 90 100 110 120 130 140" at bounding box center [201, 129] width 151 height 93
click at [322, 14] on span "Download PDF" at bounding box center [299, 18] width 46 height 9
click at [331, 20] on span "✓ Your PDF is downloaded..." at bounding box center [280, 19] width 101 height 16
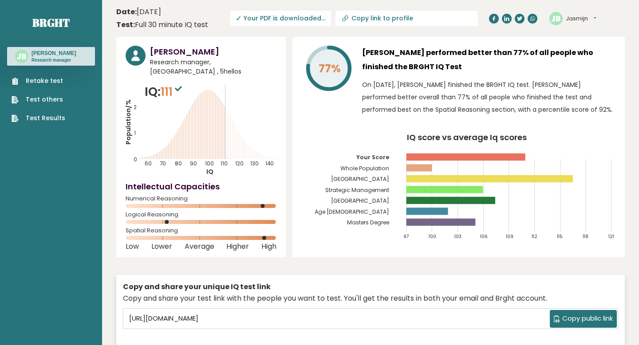
click at [45, 120] on link "Test Results" at bounding box center [39, 118] width 54 height 9
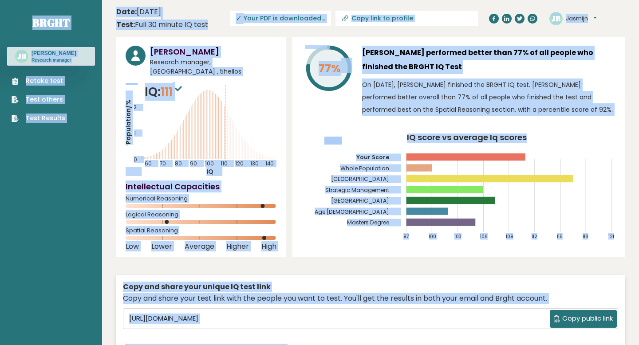
click at [479, 5] on header "Date: [DATE] Test: Full 30 minute IQ test Download PDF Downloading... Downloadi…" at bounding box center [370, 18] width 509 height 28
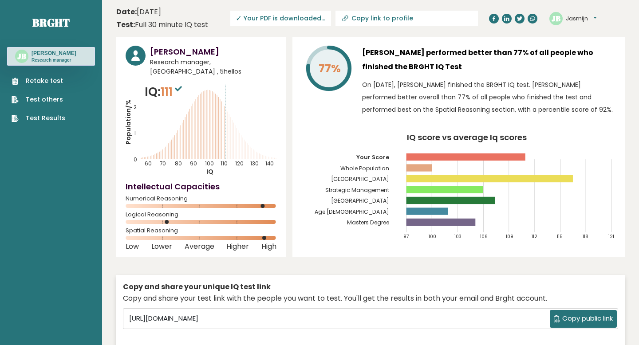
click at [331, 18] on span "✓ Your PDF is downloaded..." at bounding box center [280, 19] width 101 height 16
click at [309, 20] on span "✓ Your PDF is downloaded..." at bounding box center [280, 19] width 101 height 16
click at [331, 25] on span "✓ Your PDF is downloaded..." at bounding box center [280, 19] width 101 height 16
click at [331, 16] on span "✓ Your PDF is downloaded..." at bounding box center [280, 19] width 101 height 16
click at [307, 17] on span "✓ Your PDF is downloaded..." at bounding box center [280, 19] width 101 height 16
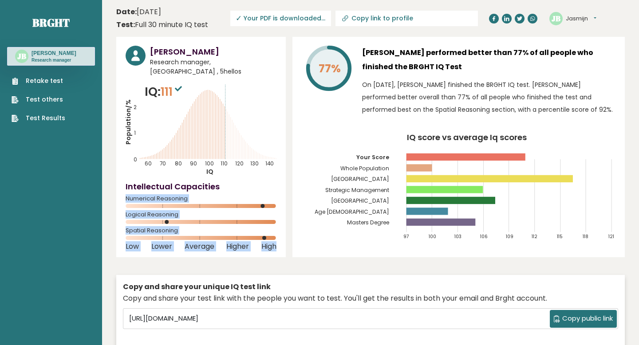
drag, startPoint x: 125, startPoint y: 197, endPoint x: 276, endPoint y: 241, distance: 156.8
click at [276, 241] on div "[PERSON_NAME] Research manager, [GEOGRAPHIC_DATA] , 5hellos IQ: 111 Population/…" at bounding box center [201, 147] width 170 height 221
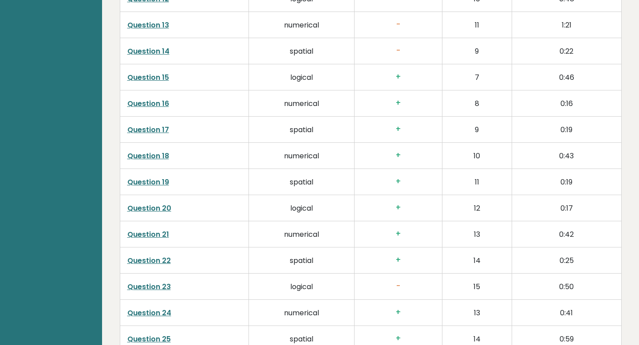
scroll to position [2277, 0]
